Goal: Check status: Check status

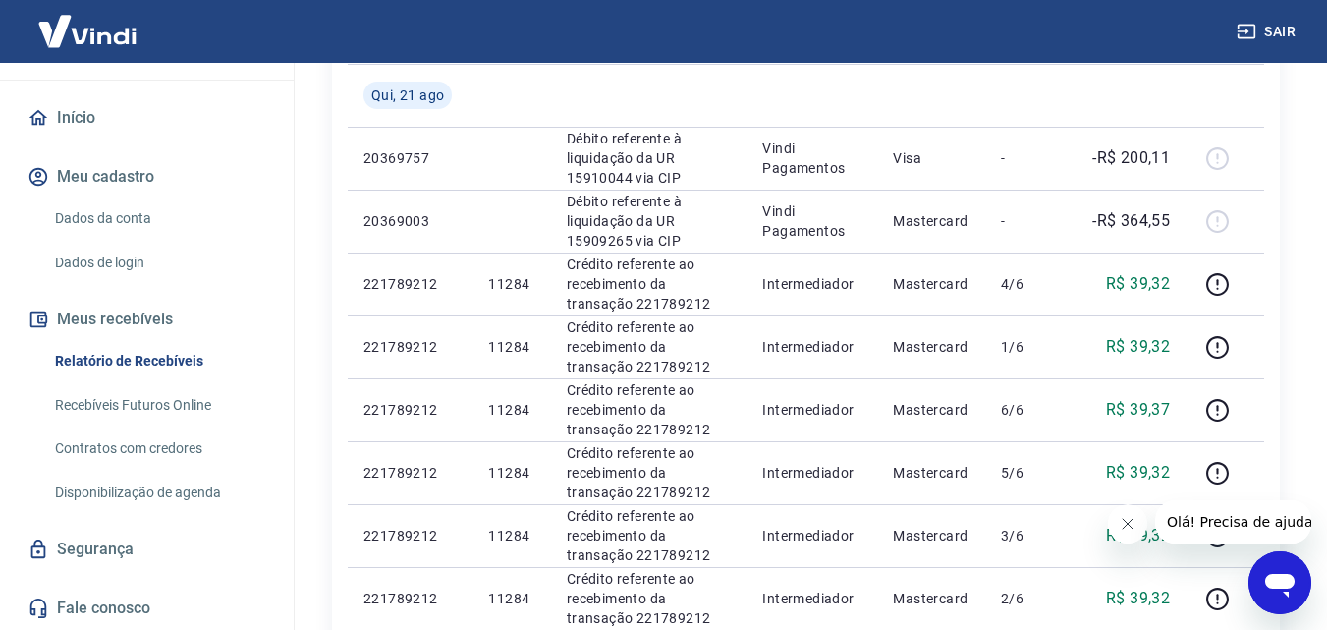
scroll to position [393, 0]
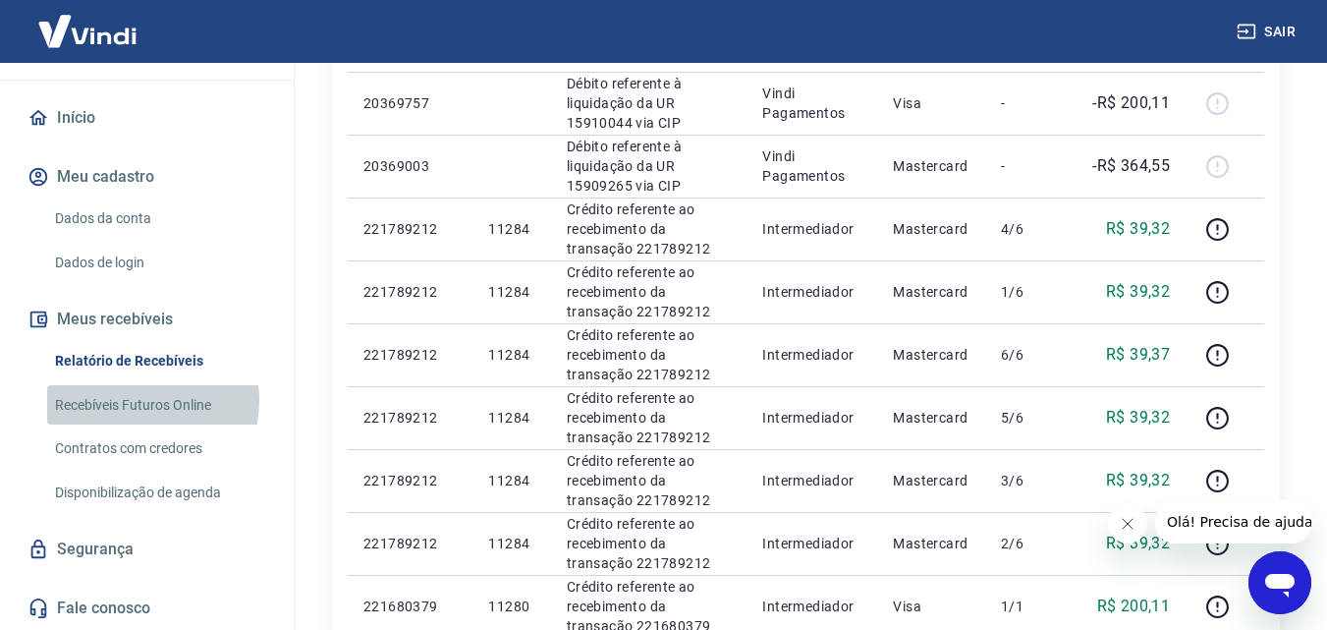
click at [126, 400] on link "Recebíveis Futuros Online" at bounding box center [158, 405] width 223 height 40
click at [118, 448] on link "Contratos com credores" at bounding box center [158, 448] width 223 height 40
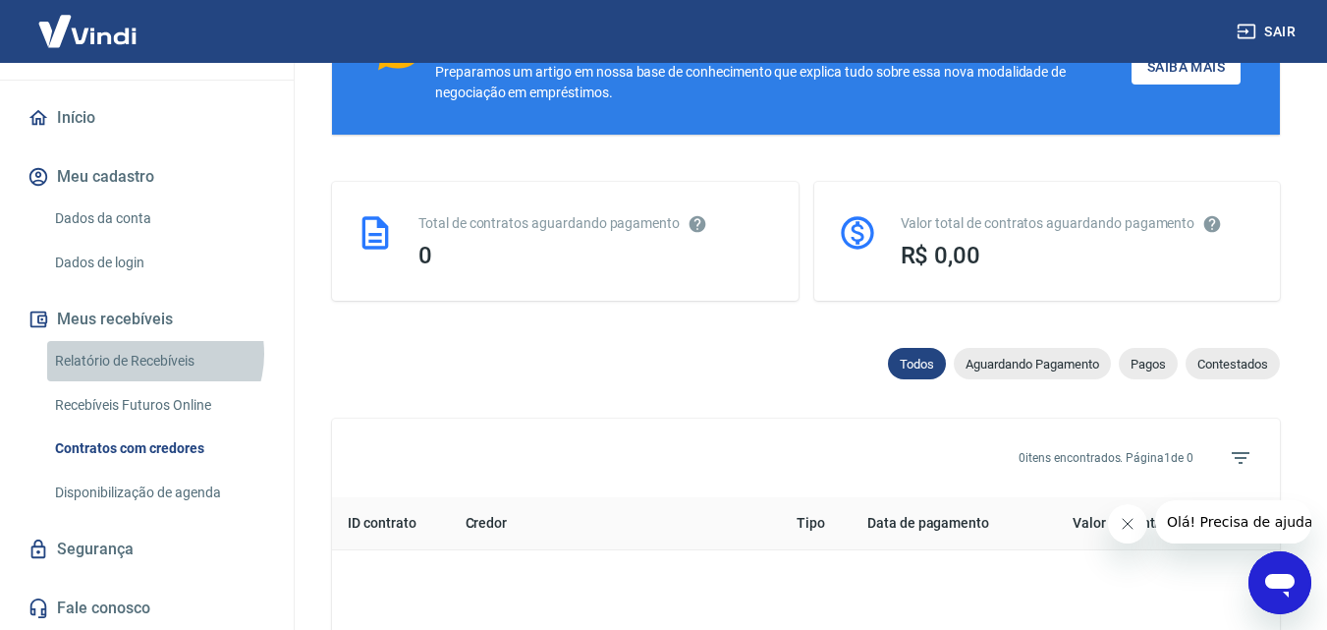
click at [153, 355] on link "Relatório de Recebíveis" at bounding box center [158, 361] width 223 height 40
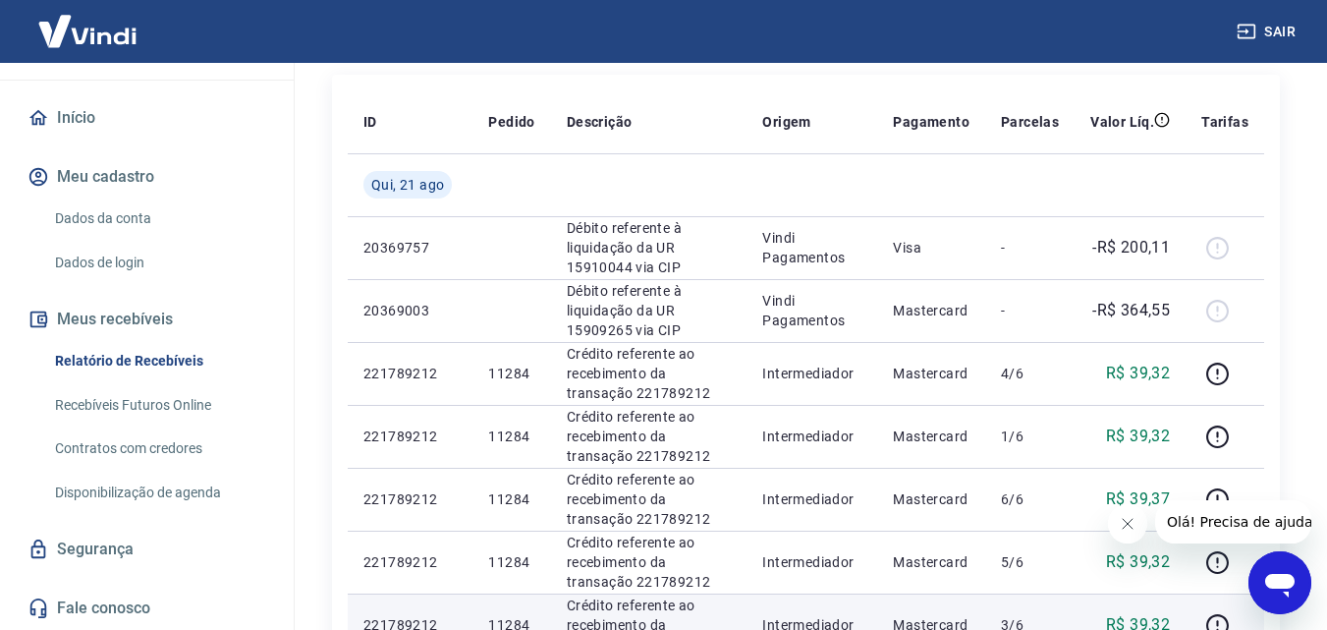
scroll to position [196, 0]
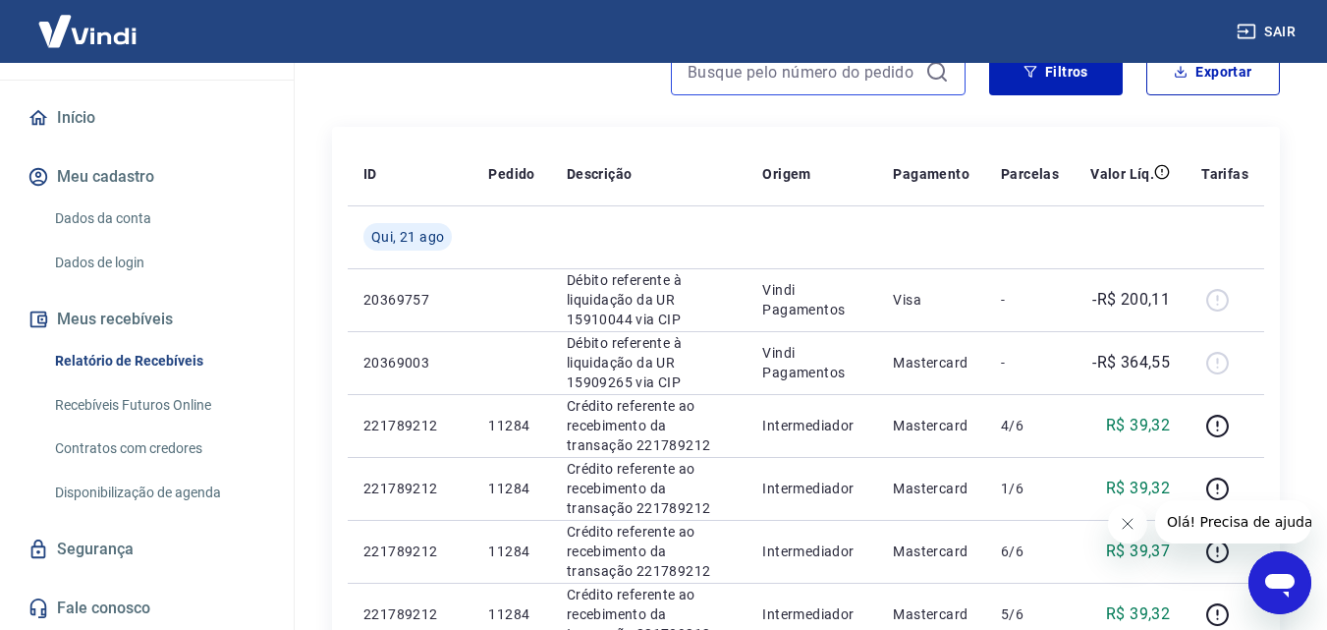
click at [809, 77] on input at bounding box center [803, 71] width 230 height 29
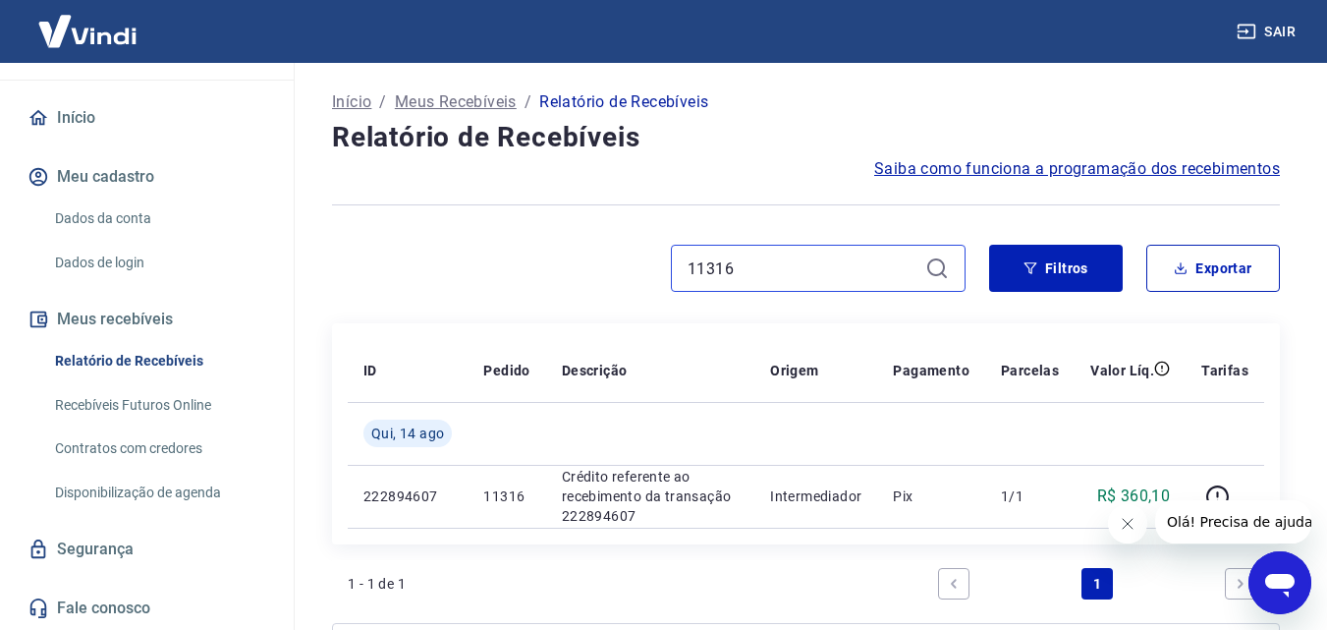
type input "11316"
drag, startPoint x: 772, startPoint y: 272, endPoint x: 650, endPoint y: 276, distance: 121.9
click at [650, 273] on div "11316" at bounding box center [649, 268] width 634 height 47
